Goal: Task Accomplishment & Management: Use online tool/utility

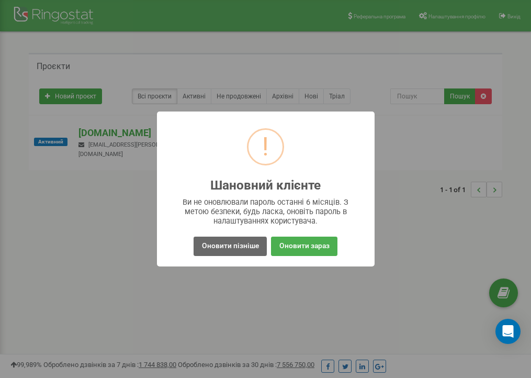
click at [227, 241] on button "Оновити пізніше" at bounding box center [229, 245] width 73 height 19
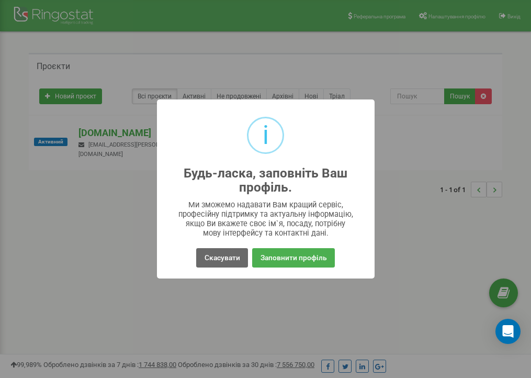
click at [216, 253] on button "Скасувати" at bounding box center [221, 257] width 51 height 19
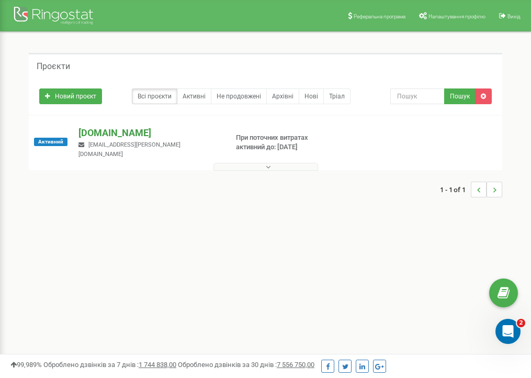
click at [106, 132] on p "[DOMAIN_NAME]" at bounding box center [148, 133] width 140 height 14
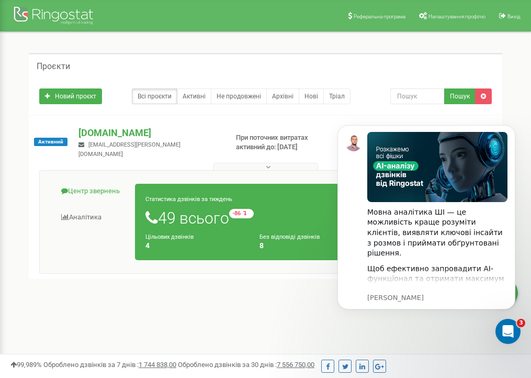
click at [98, 189] on link "Центр звернень" at bounding box center [92, 191] width 88 height 26
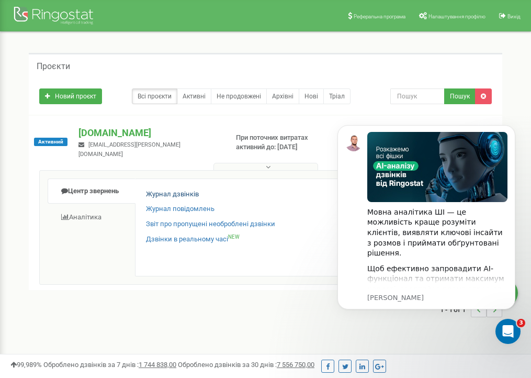
click at [180, 191] on link "Журнал дзвінків" at bounding box center [172, 194] width 53 height 10
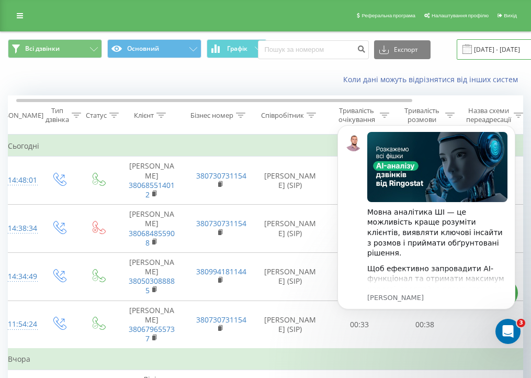
click at [491, 55] on input "[DATE] - [DATE]" at bounding box center [519, 49] width 127 height 20
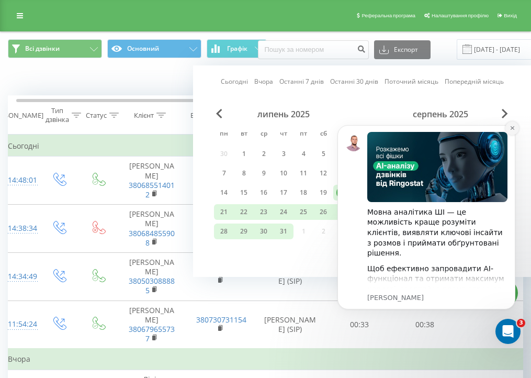
click at [512, 125] on icon "Dismiss notification" at bounding box center [512, 128] width 6 height 6
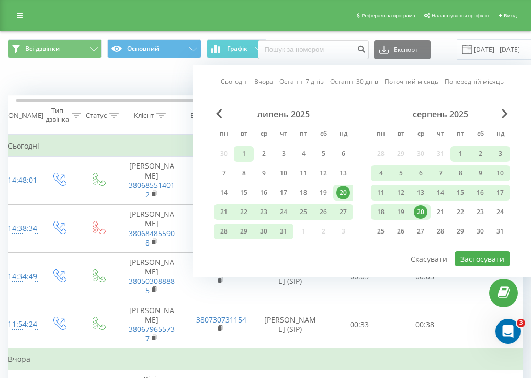
click at [241, 161] on div "1" at bounding box center [244, 154] width 14 height 14
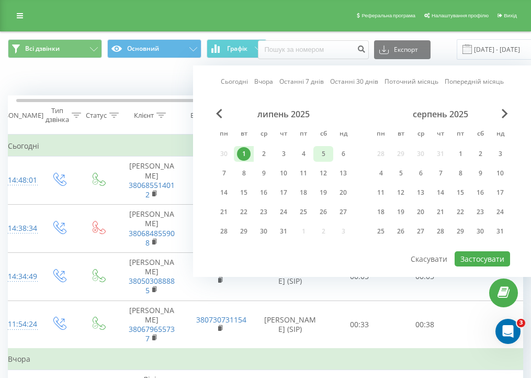
click at [328, 161] on div "5" at bounding box center [323, 154] width 14 height 14
click at [304, 156] on div "4" at bounding box center [303, 154] width 14 height 14
click at [220, 158] on div "липень 2025 пн вт ср чт пт сб нд 30 1 2 3 4 5 6 7 8 9 10 11 12 13 14 15 16 17 1…" at bounding box center [283, 176] width 139 height 134
click at [226, 163] on div "липень 2025 пн вт ср чт пт сб нд 30 1 2 3 4 5 6 7 8 9 10 11 12 13 14 15 16 17 1…" at bounding box center [283, 176] width 139 height 134
click at [220, 118] on span "Previous Month" at bounding box center [219, 113] width 6 height 9
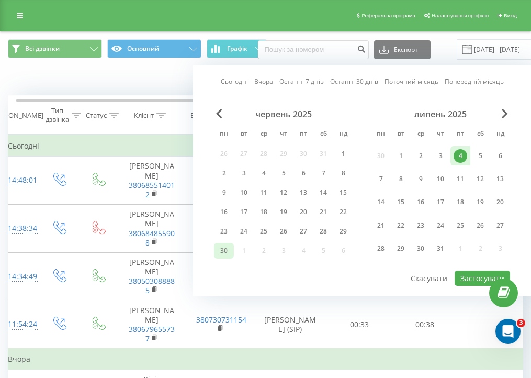
click at [226, 257] on div "30" at bounding box center [224, 251] width 14 height 14
click at [470, 285] on button "Застосувати" at bounding box center [481, 277] width 55 height 15
type input "[DATE] - [DATE]"
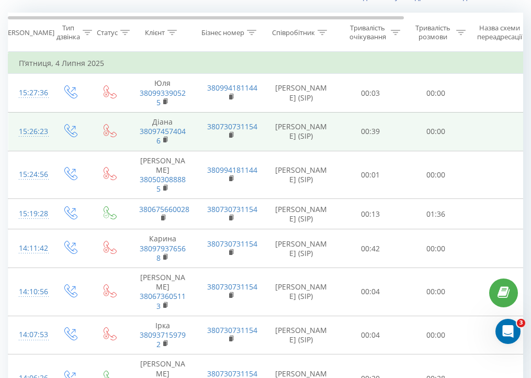
scroll to position [88, 0]
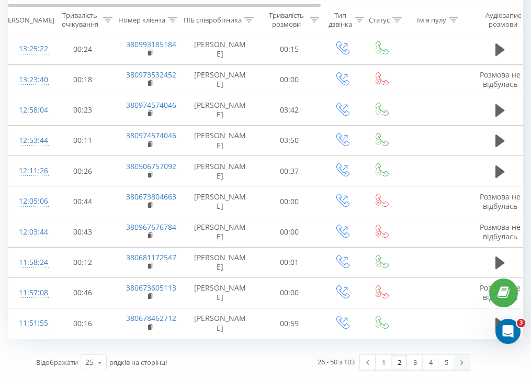
click at [464, 358] on link at bounding box center [462, 362] width 16 height 15
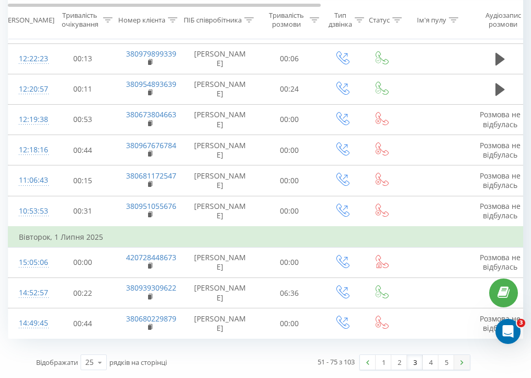
click at [466, 364] on link at bounding box center [462, 362] width 16 height 15
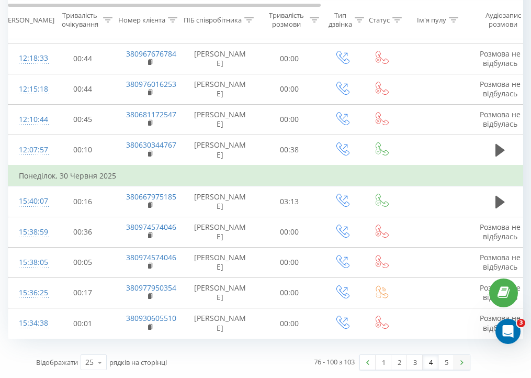
click at [458, 359] on link at bounding box center [462, 362] width 16 height 15
